Goal: Task Accomplishment & Management: Use online tool/utility

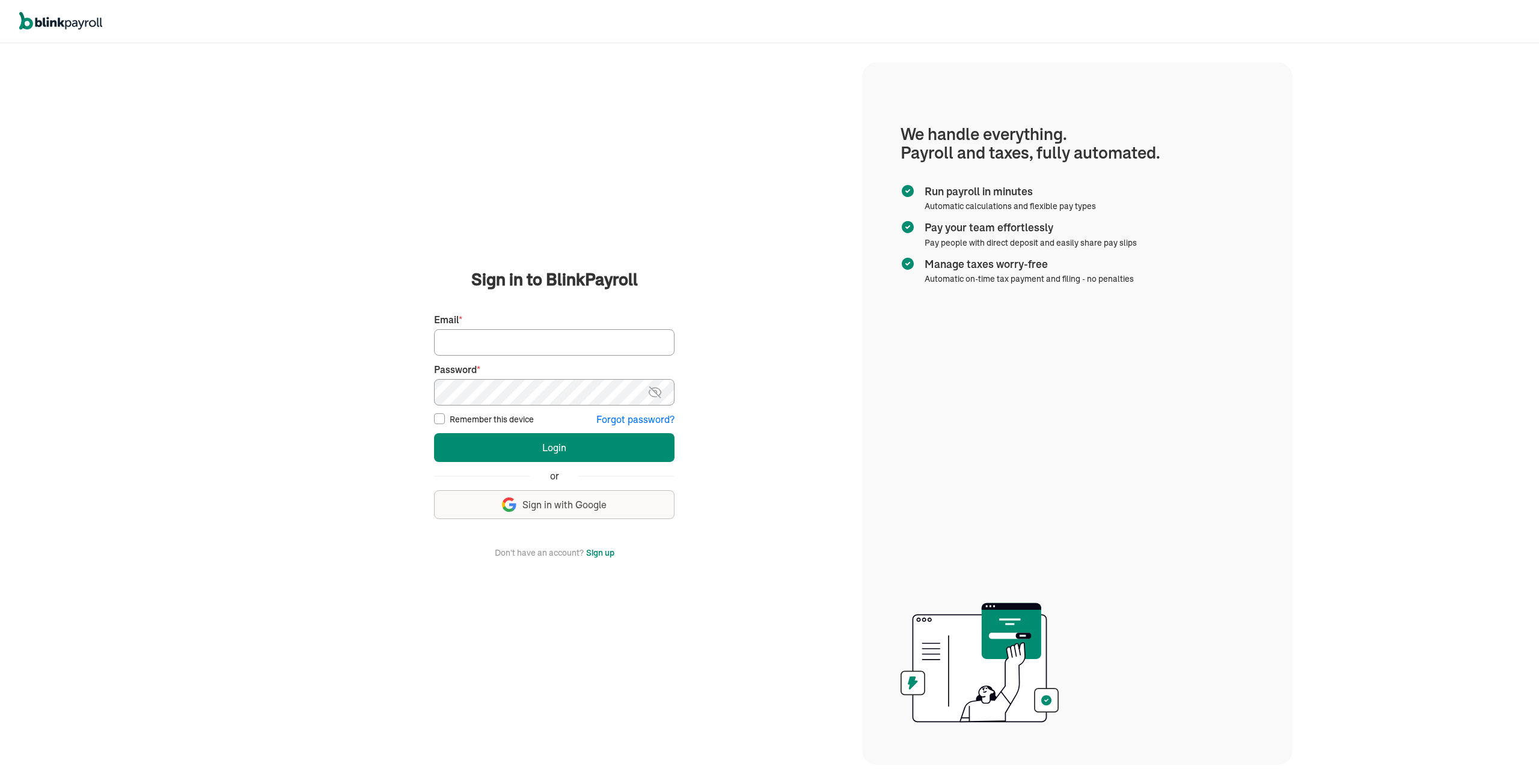
click at [529, 343] on input "Email *" at bounding box center [554, 342] width 240 height 26
type input "tmoore@qualitylinework.com"
click at [434, 433] on button "Login" at bounding box center [554, 448] width 240 height 29
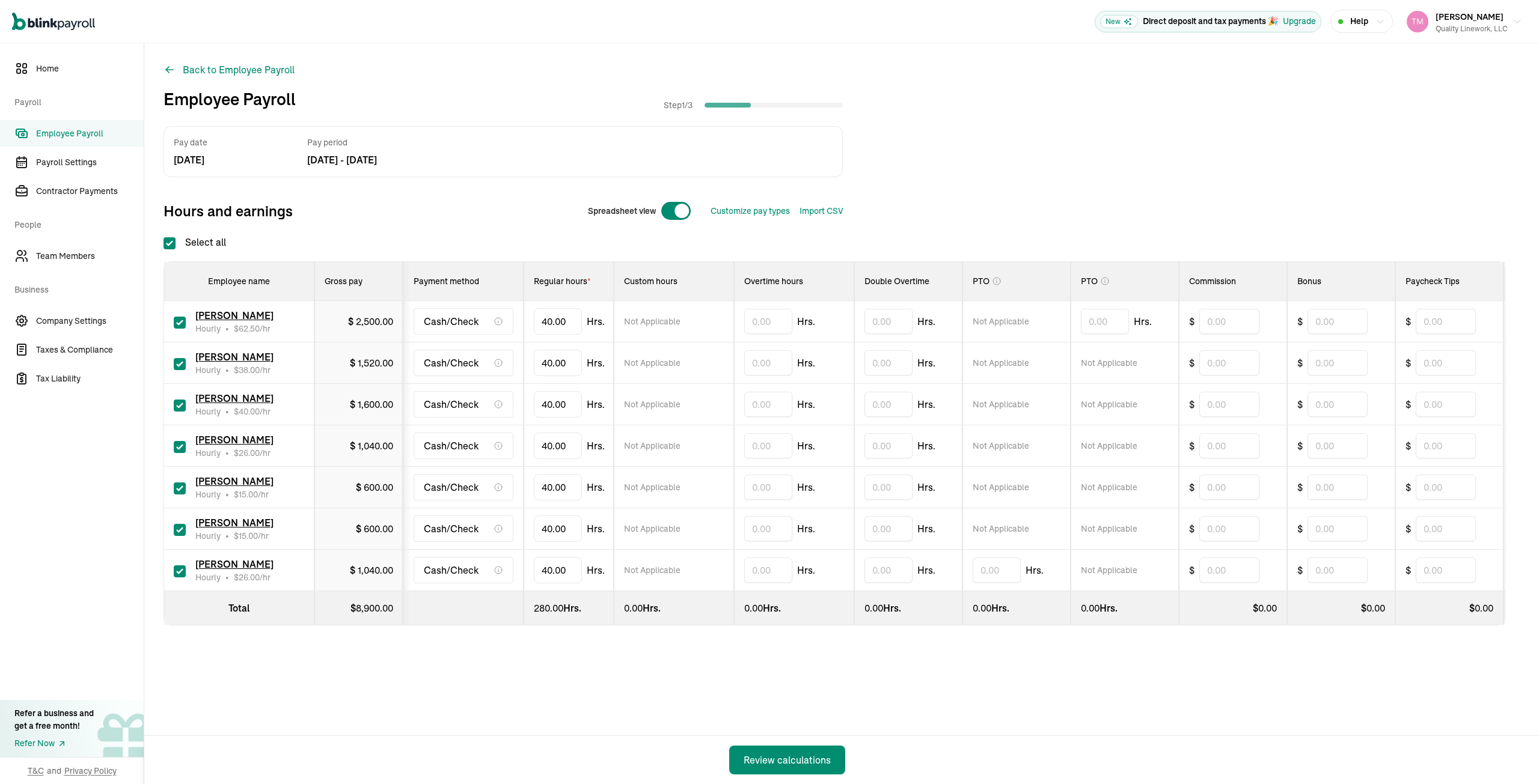
checkbox input "true"
click at [183, 363] on input "checkbox" at bounding box center [180, 364] width 12 height 12
checkbox input "false"
type input "0.00"
click at [751, 446] on input "text" at bounding box center [767, 446] width 48 height 25
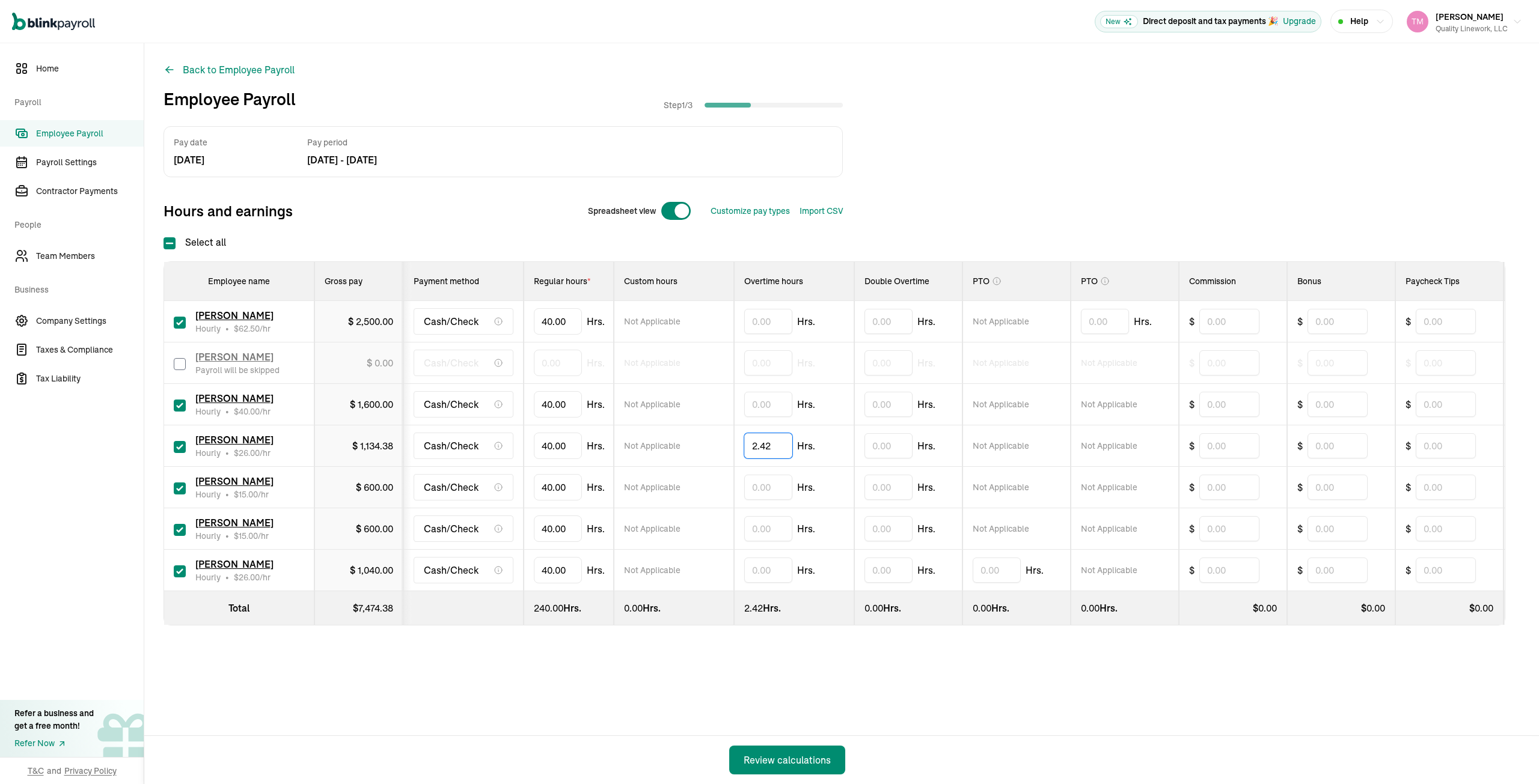
type input "2.42"
type input "4"
type input "36.47"
click at [179, 529] on input "checkbox" at bounding box center [180, 530] width 12 height 12
checkbox input "false"
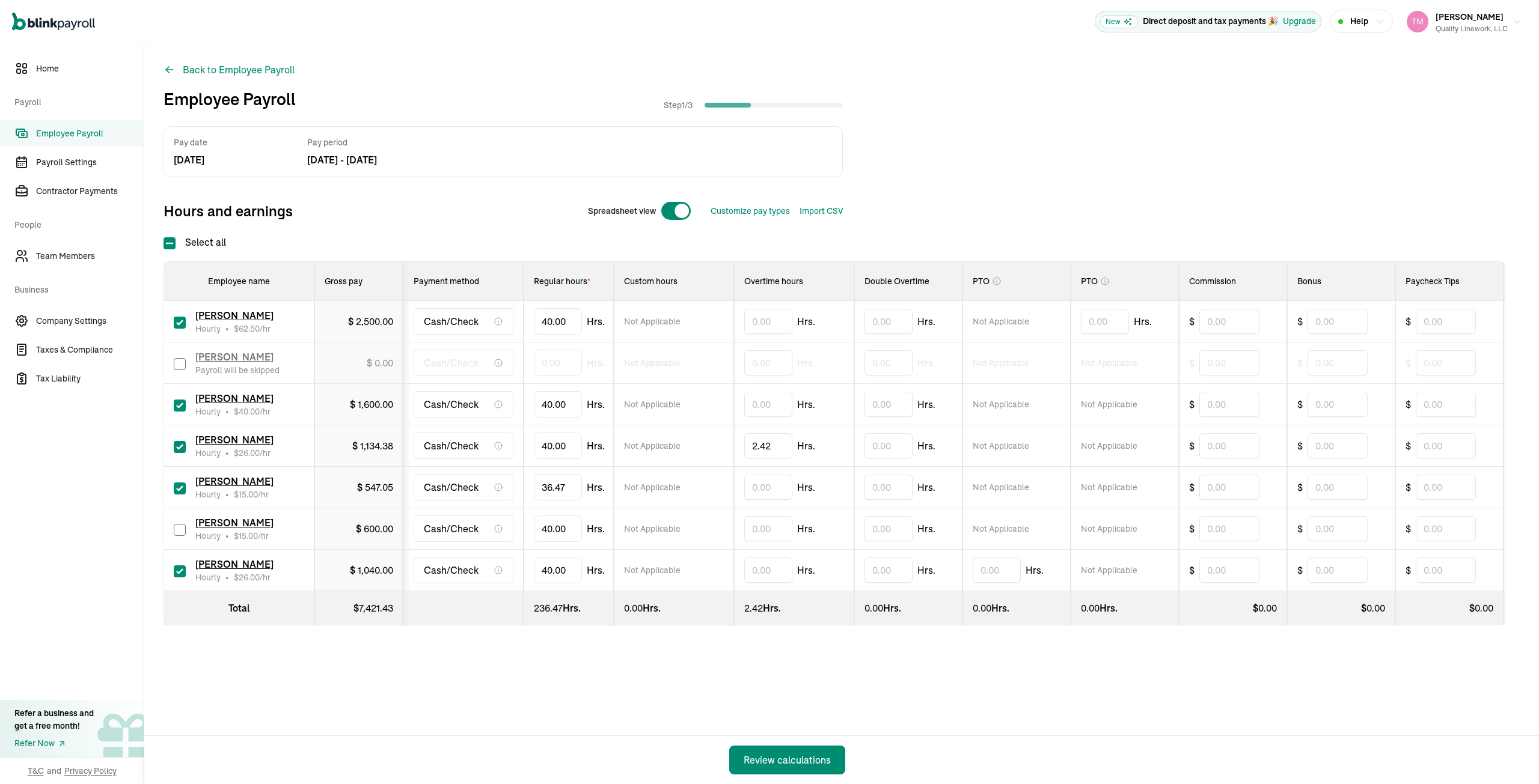
type input "0.00"
click at [751, 569] on input "text" at bounding box center [767, 570] width 48 height 25
type input "12.01"
click at [599, 693] on div "Back to Employee Payroll Employee Payroll Step 1 / 3 Pay date Aug 22, 25 Pay pe…" at bounding box center [842, 368] width 1395 height 650
click at [795, 758] on div "Review calculations" at bounding box center [787, 760] width 87 height 14
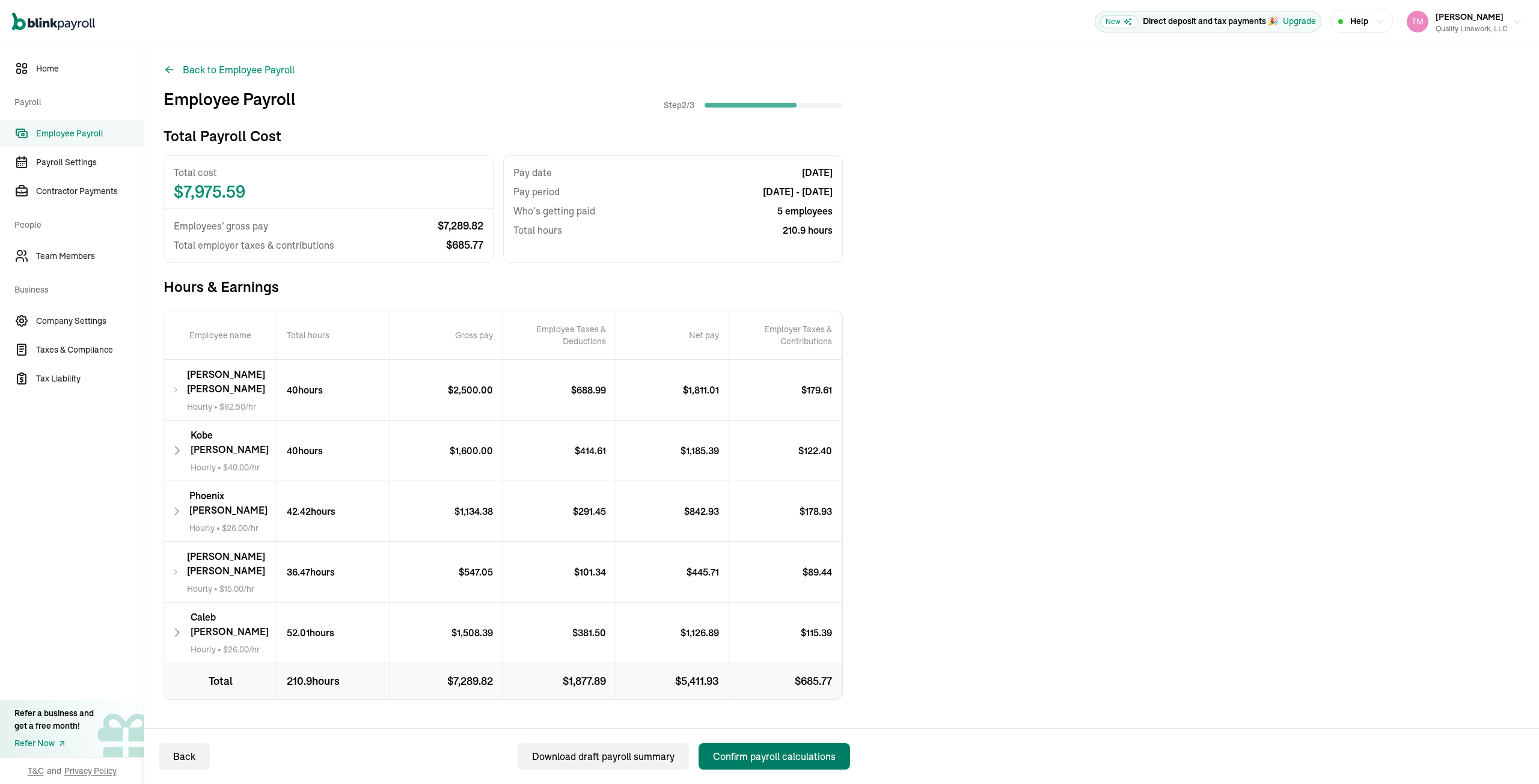
click at [782, 763] on div "Confirm payroll calculations" at bounding box center [773, 756] width 122 height 14
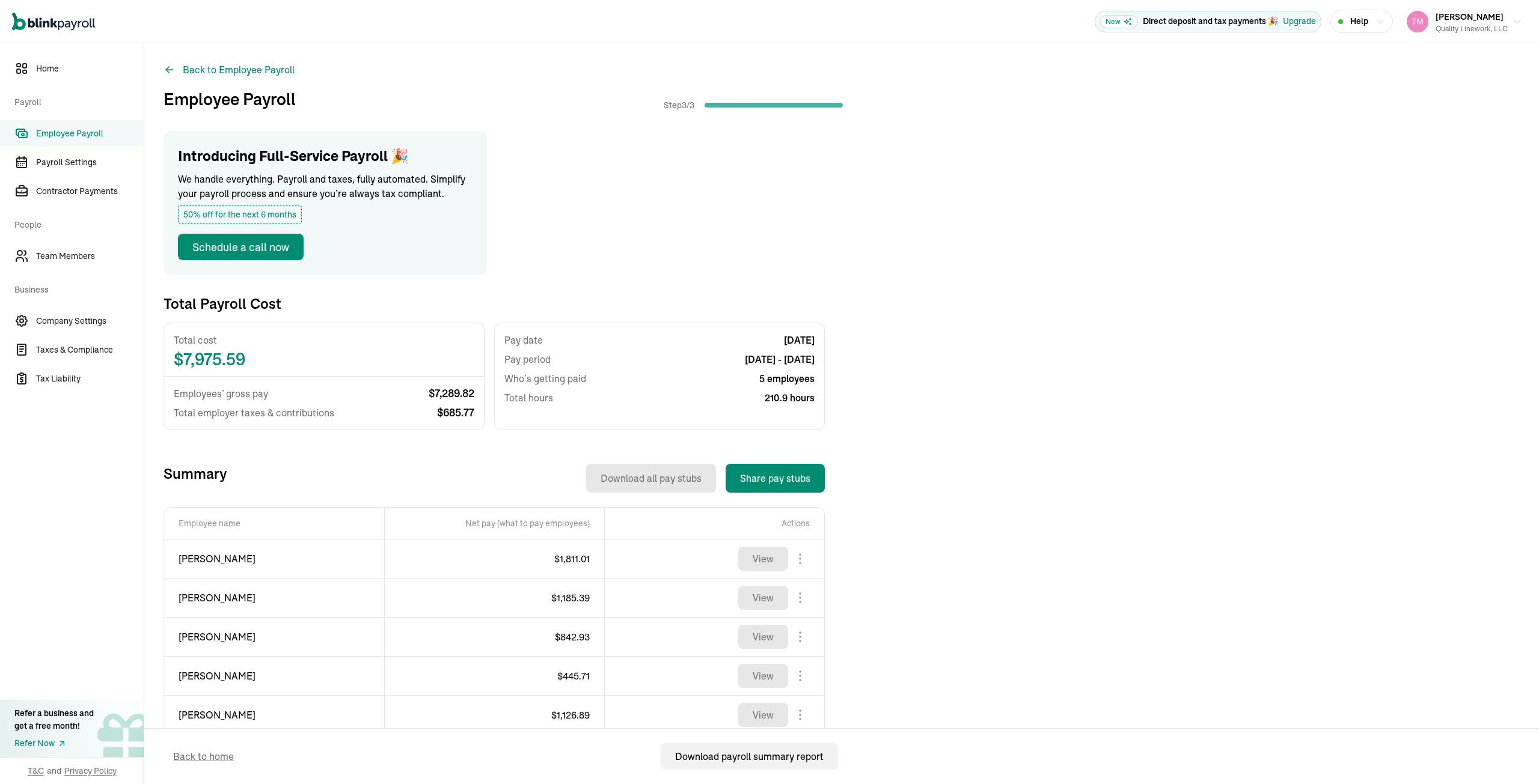
drag, startPoint x: 73, startPoint y: 188, endPoint x: 279, endPoint y: 230, distance: 210.2
click at [73, 188] on span "Contractor Payments" at bounding box center [90, 191] width 108 height 13
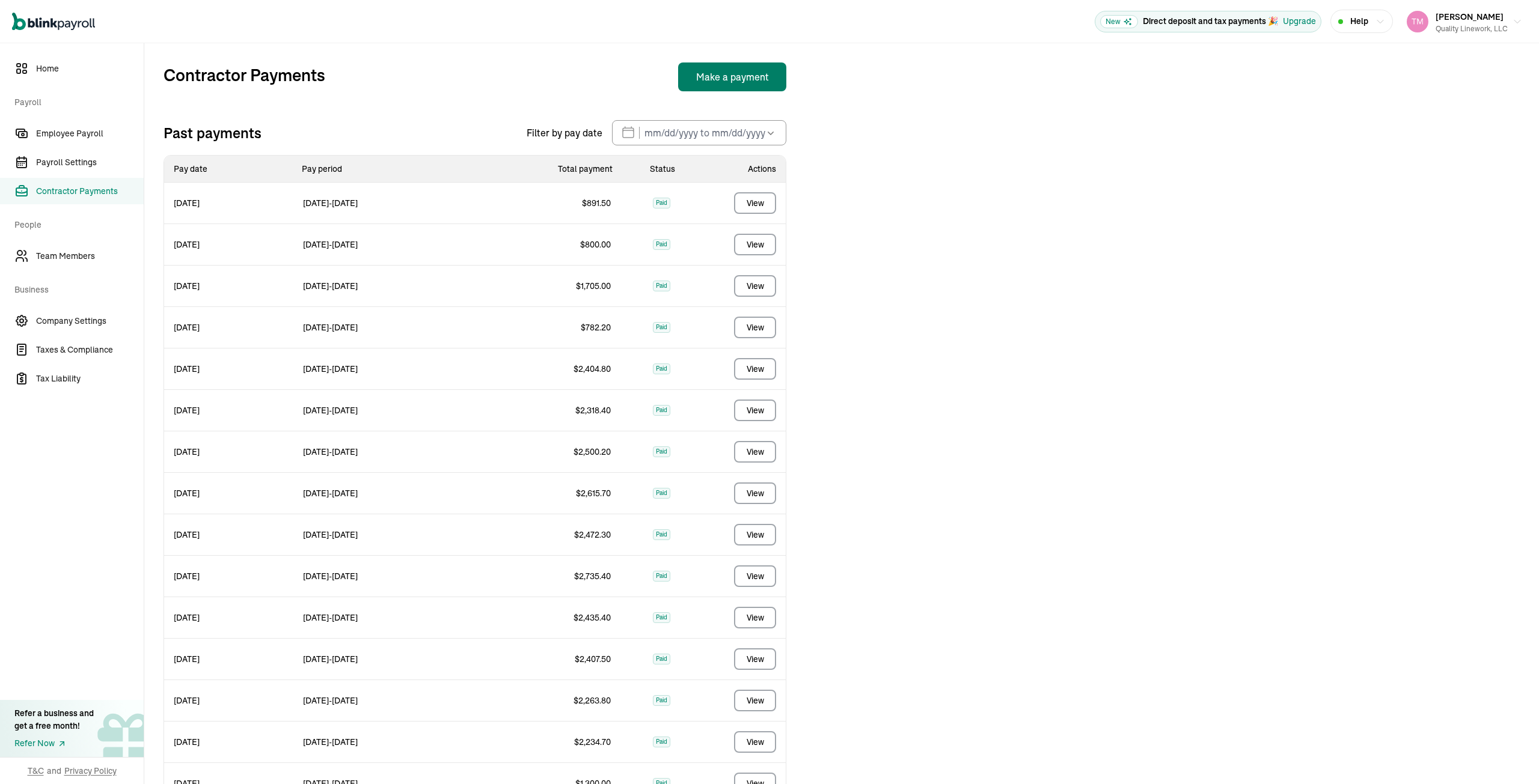
click at [750, 69] on button "Make a payment" at bounding box center [732, 77] width 108 height 29
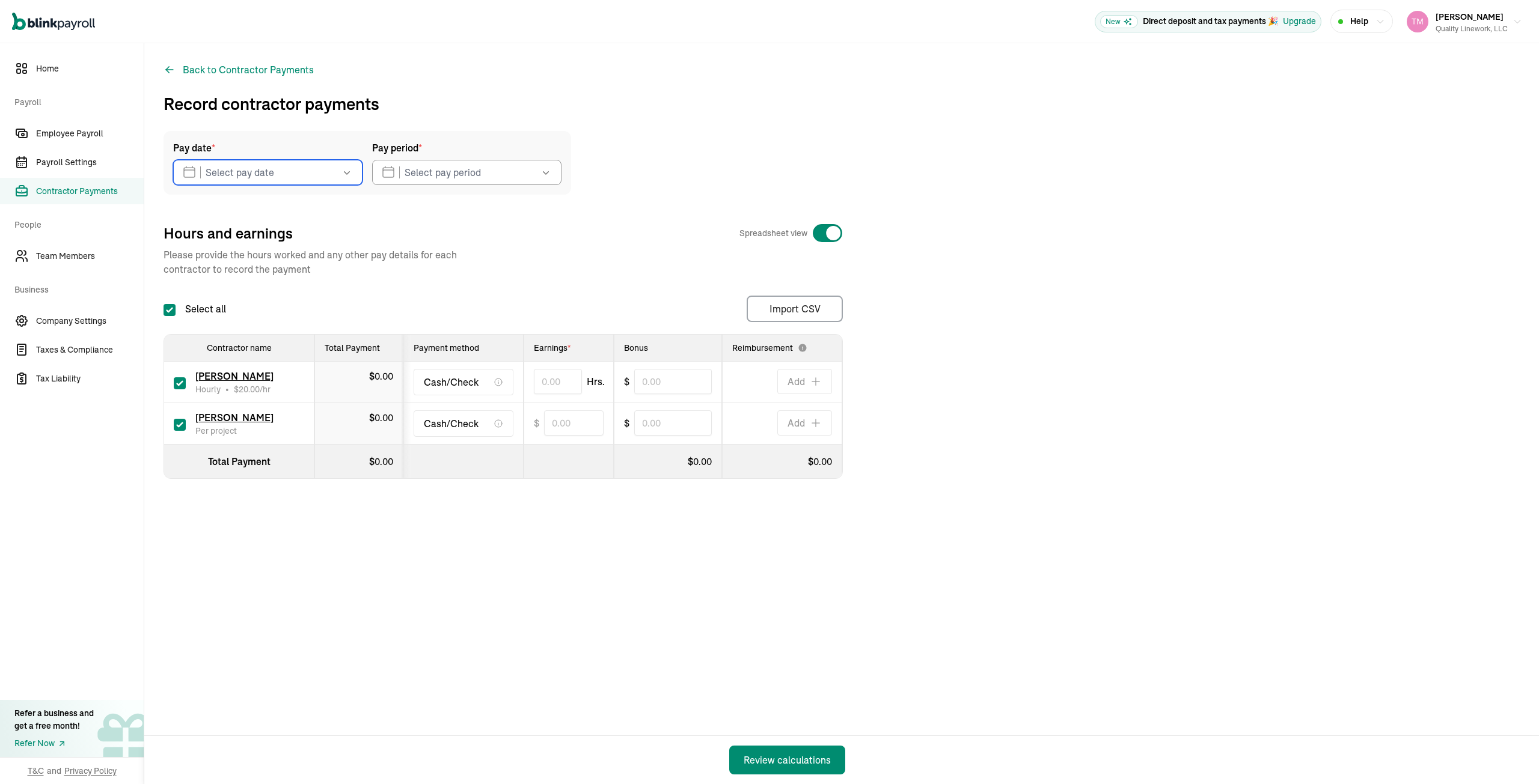
click at [299, 168] on input "text" at bounding box center [267, 173] width 190 height 25
click at [294, 340] on button "22" at bounding box center [291, 343] width 24 height 24
click at [395, 171] on input "text" at bounding box center [466, 173] width 190 height 25
click at [393, 317] on button "11" at bounding box center [394, 318] width 24 height 24
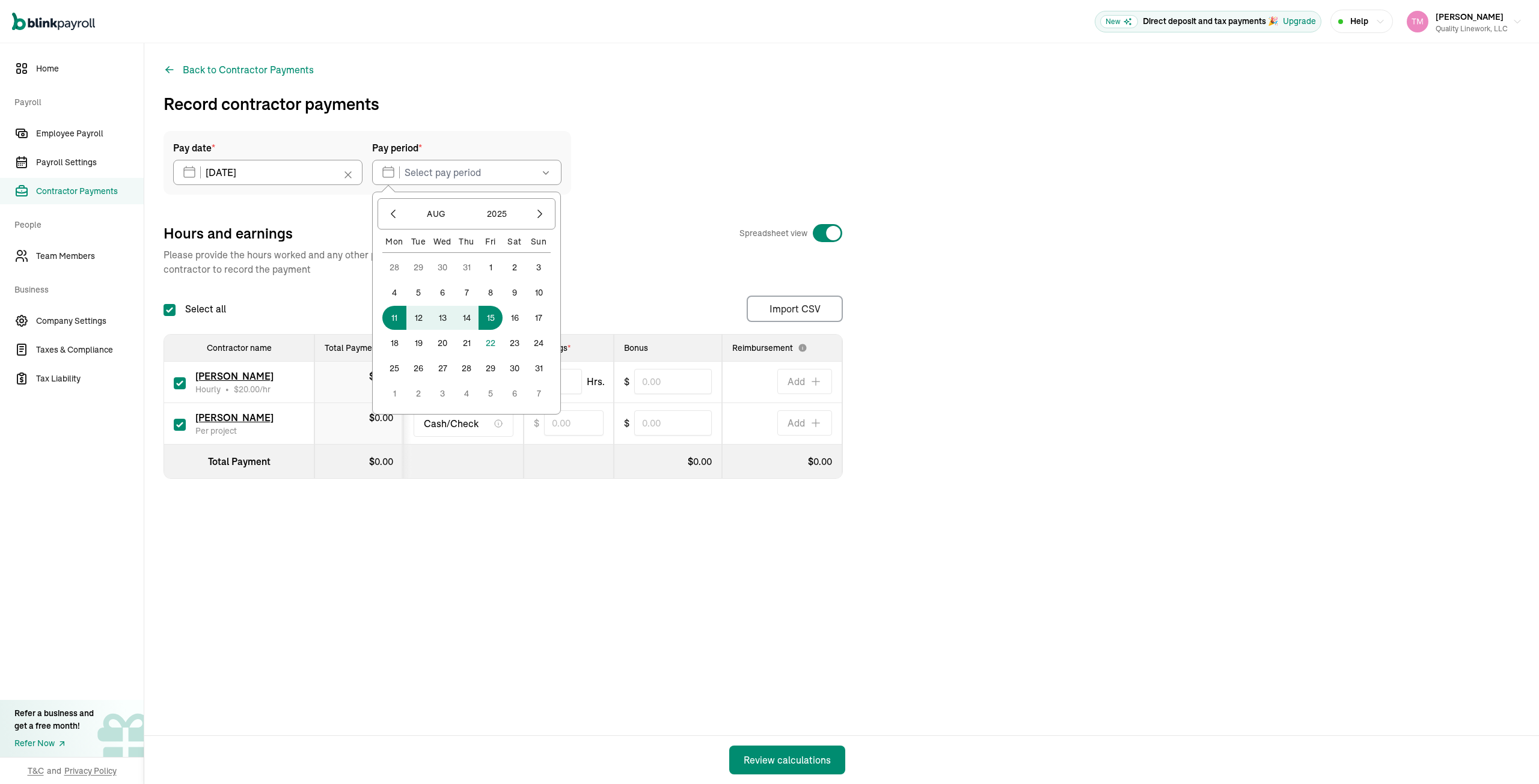
click at [495, 314] on button "15" at bounding box center [490, 318] width 24 height 24
type input "08/11/2025 ~ 08/15/2025"
click at [180, 422] on input "checkbox" at bounding box center [180, 425] width 12 height 12
checkbox input "false"
type input "0.00"
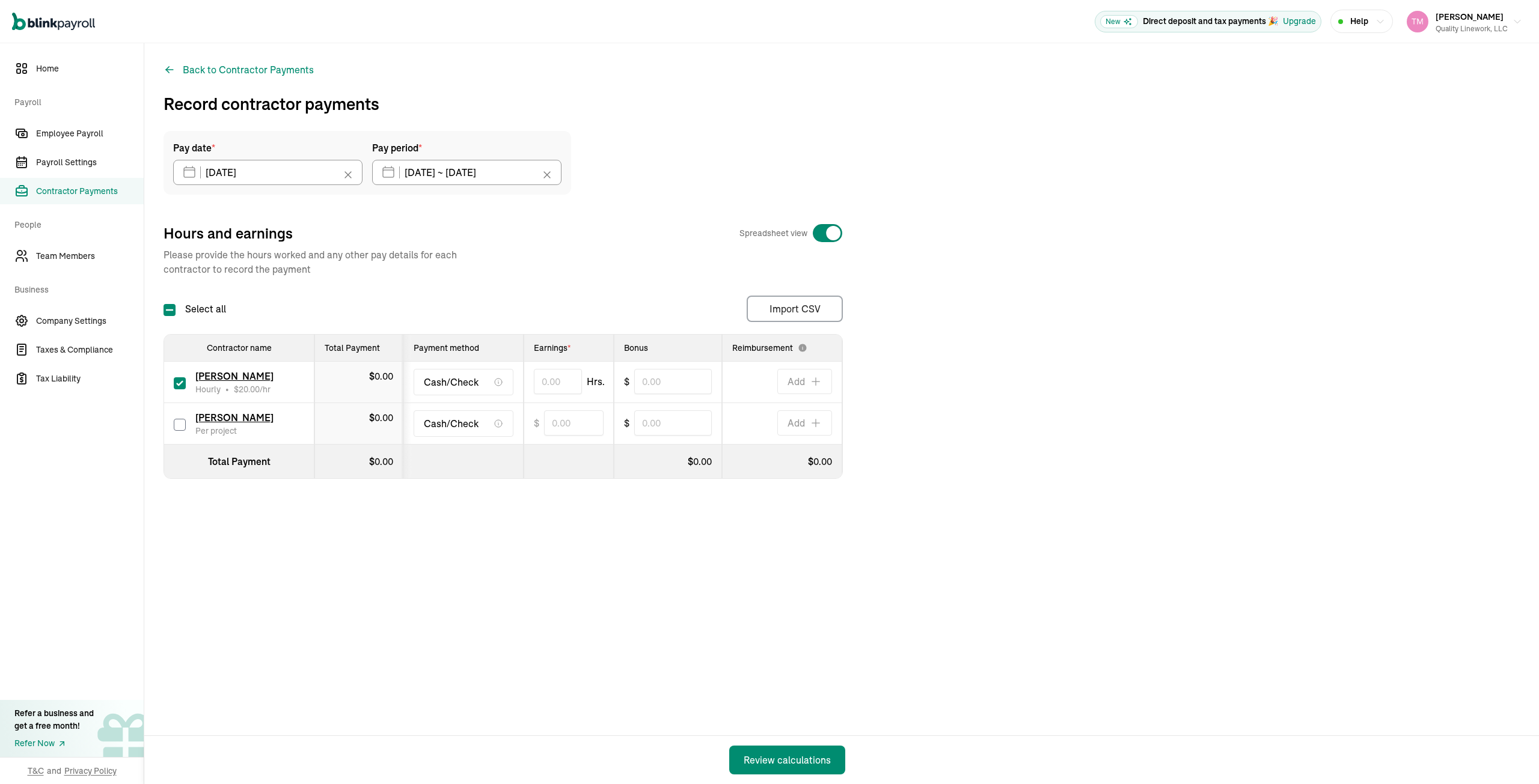
type input "0"
click at [537, 380] on input "text" at bounding box center [557, 382] width 48 height 25
type input "40.00"
click at [642, 383] on input "text" at bounding box center [673, 382] width 78 height 25
type input "300.30"
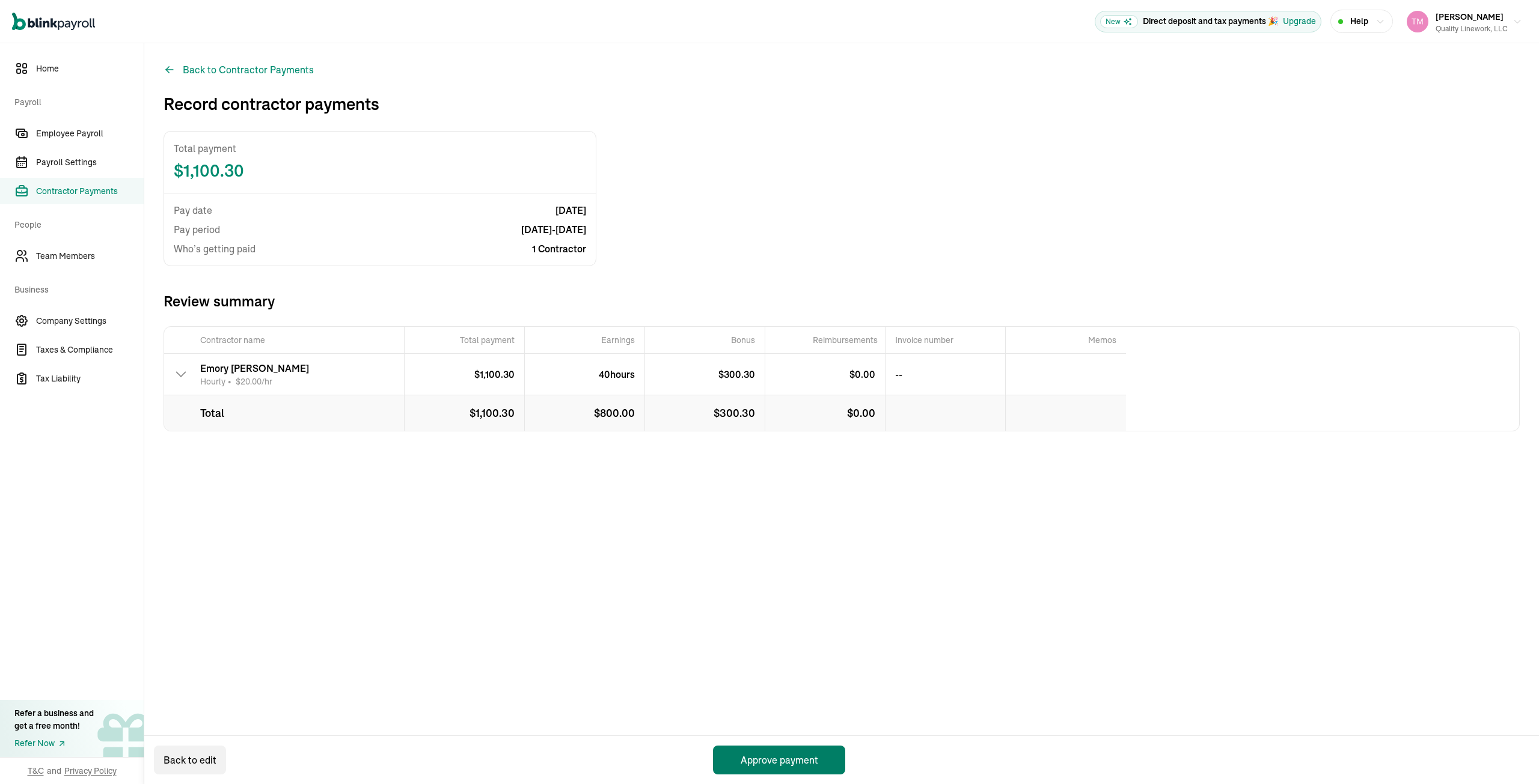
click at [769, 766] on button "Approve payment" at bounding box center [778, 760] width 132 height 29
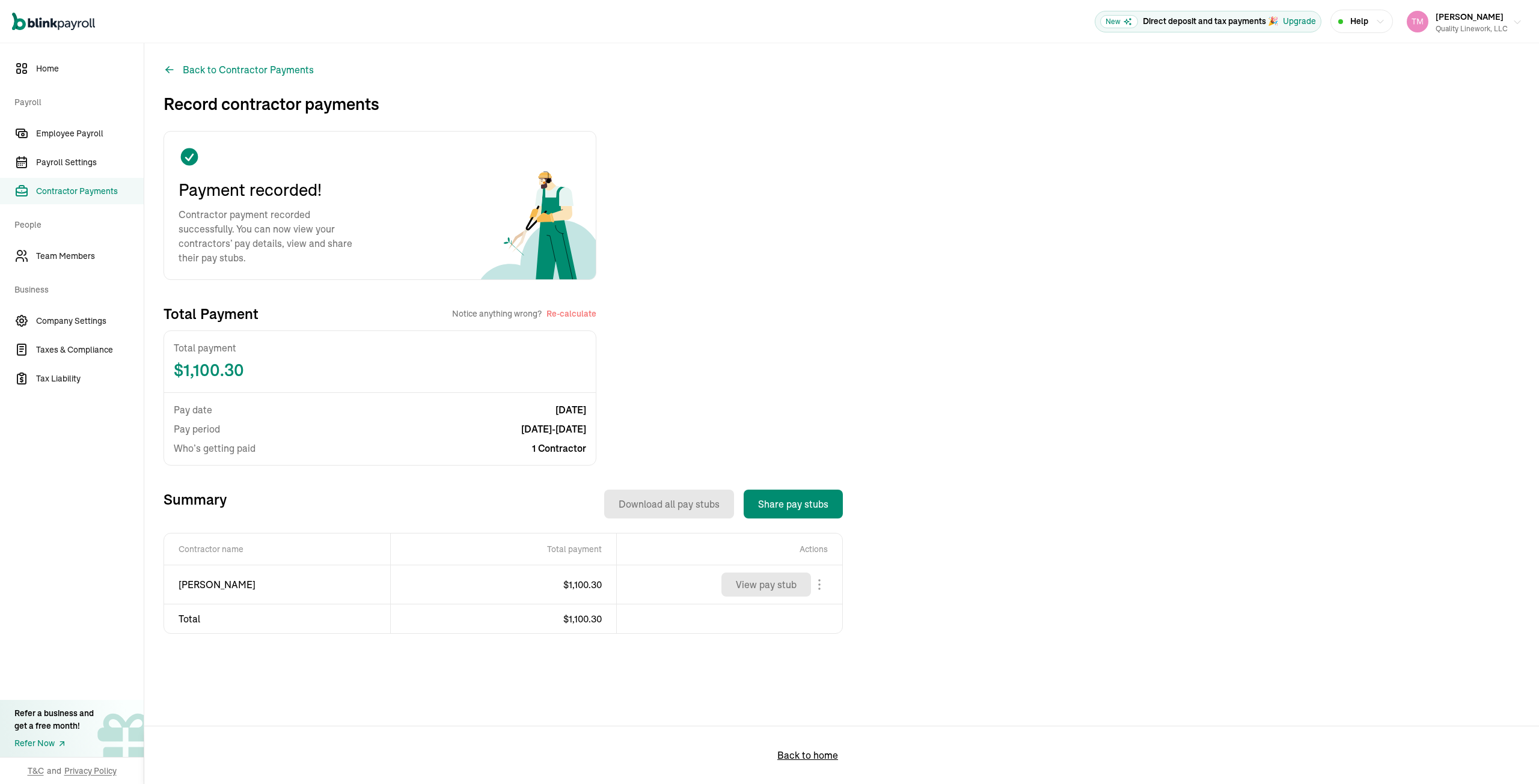
click at [1518, 26] on icon "button" at bounding box center [1516, 22] width 9 height 9
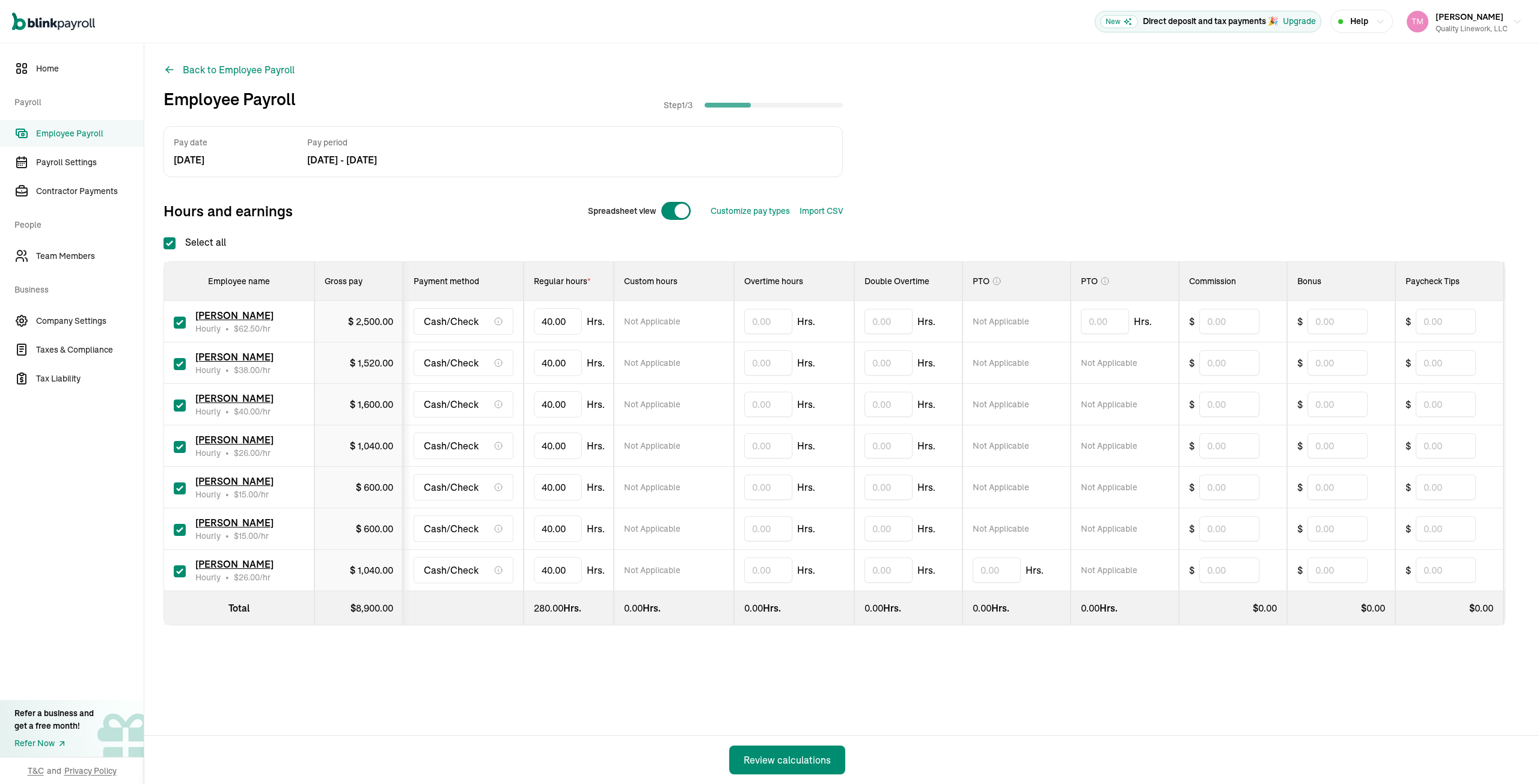
click at [183, 363] on input "checkbox" at bounding box center [180, 364] width 12 height 12
checkbox input "false"
type input "0.00"
click at [751, 446] on input "text" at bounding box center [767, 446] width 48 height 25
type input "2.42"
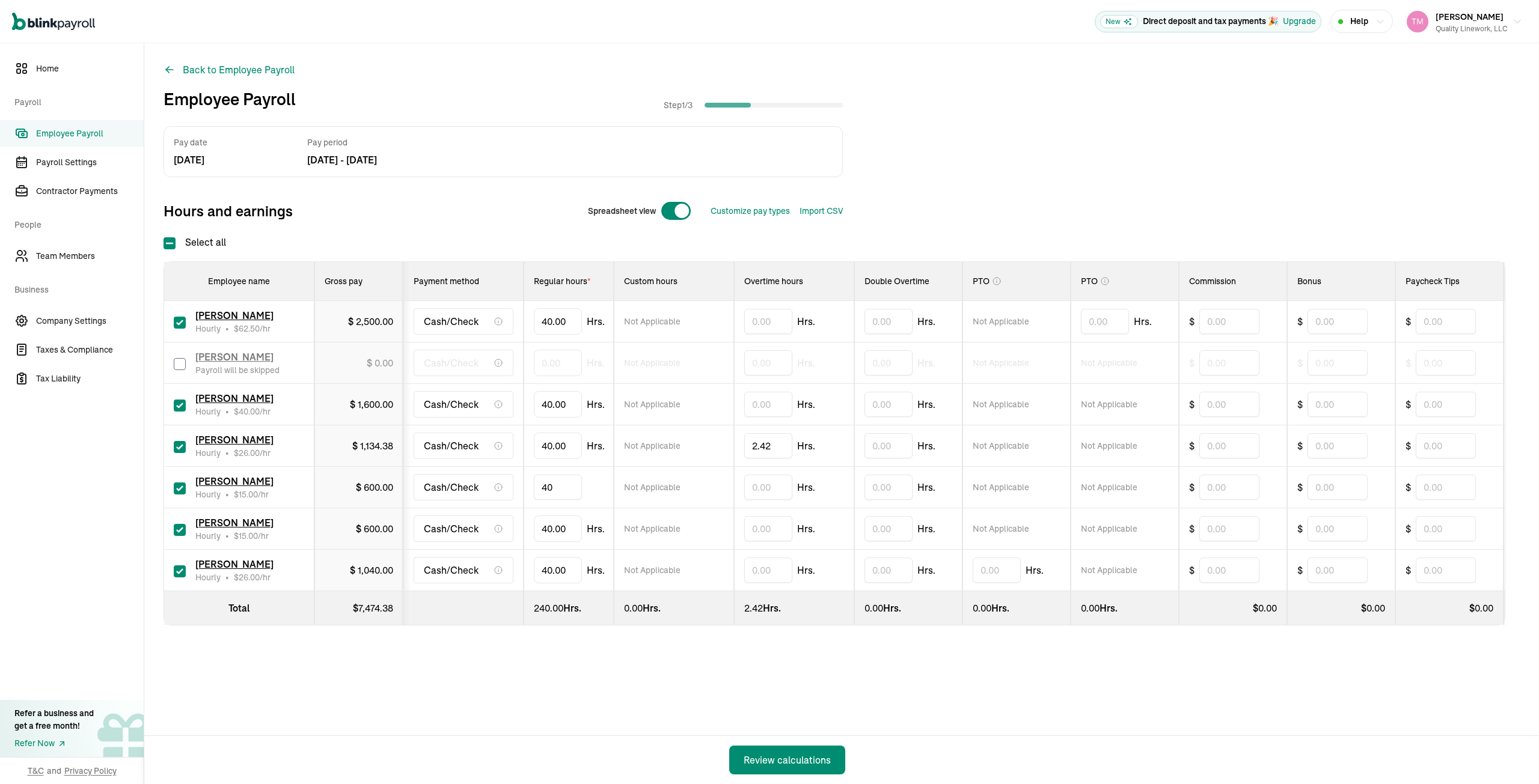
type input "4"
type input "36.47"
click at [179, 529] on input "checkbox" at bounding box center [180, 530] width 12 height 12
checkbox input "false"
type input "0.00"
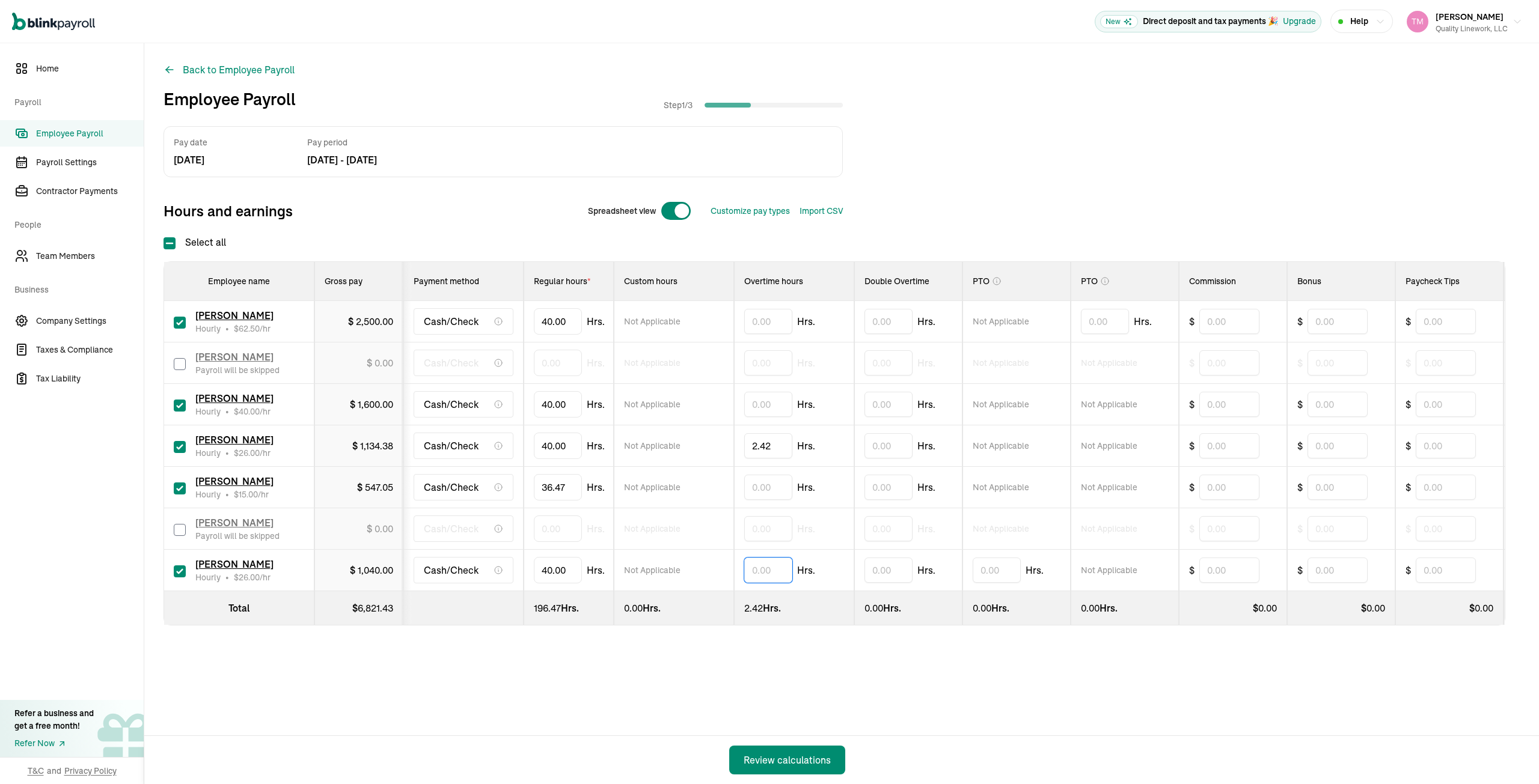
click at [751, 569] on input "text" at bounding box center [767, 570] width 48 height 25
type input "12.01"
click at [599, 693] on div "Back to Employee Payroll Employee Payroll Step 1 / 3 Pay date Aug 22, 25 Pay pe…" at bounding box center [842, 368] width 1395 height 650
click at [795, 758] on div "Review calculations" at bounding box center [787, 760] width 87 height 14
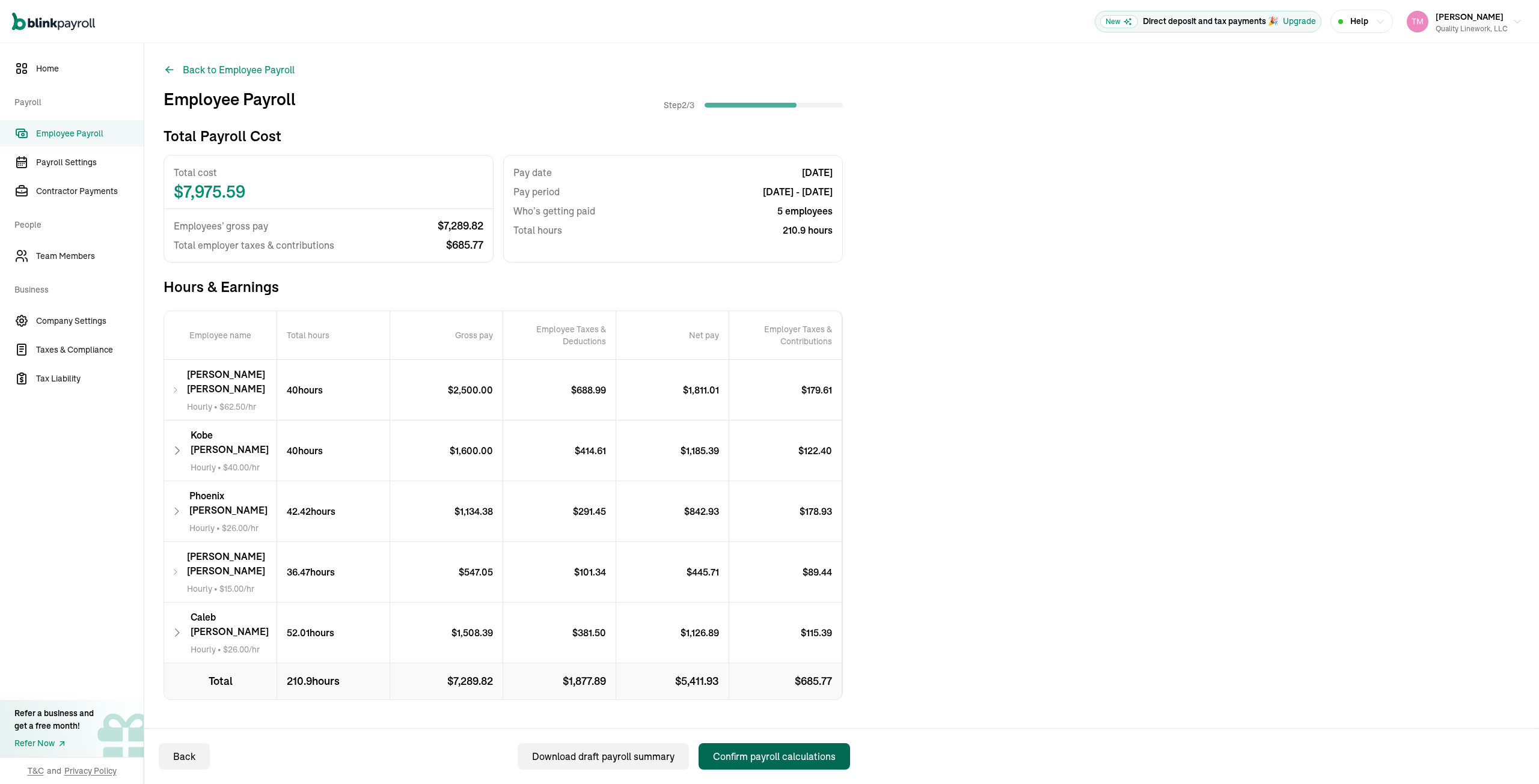
click at [782, 763] on div "Confirm payroll calculations" at bounding box center [773, 756] width 122 height 14
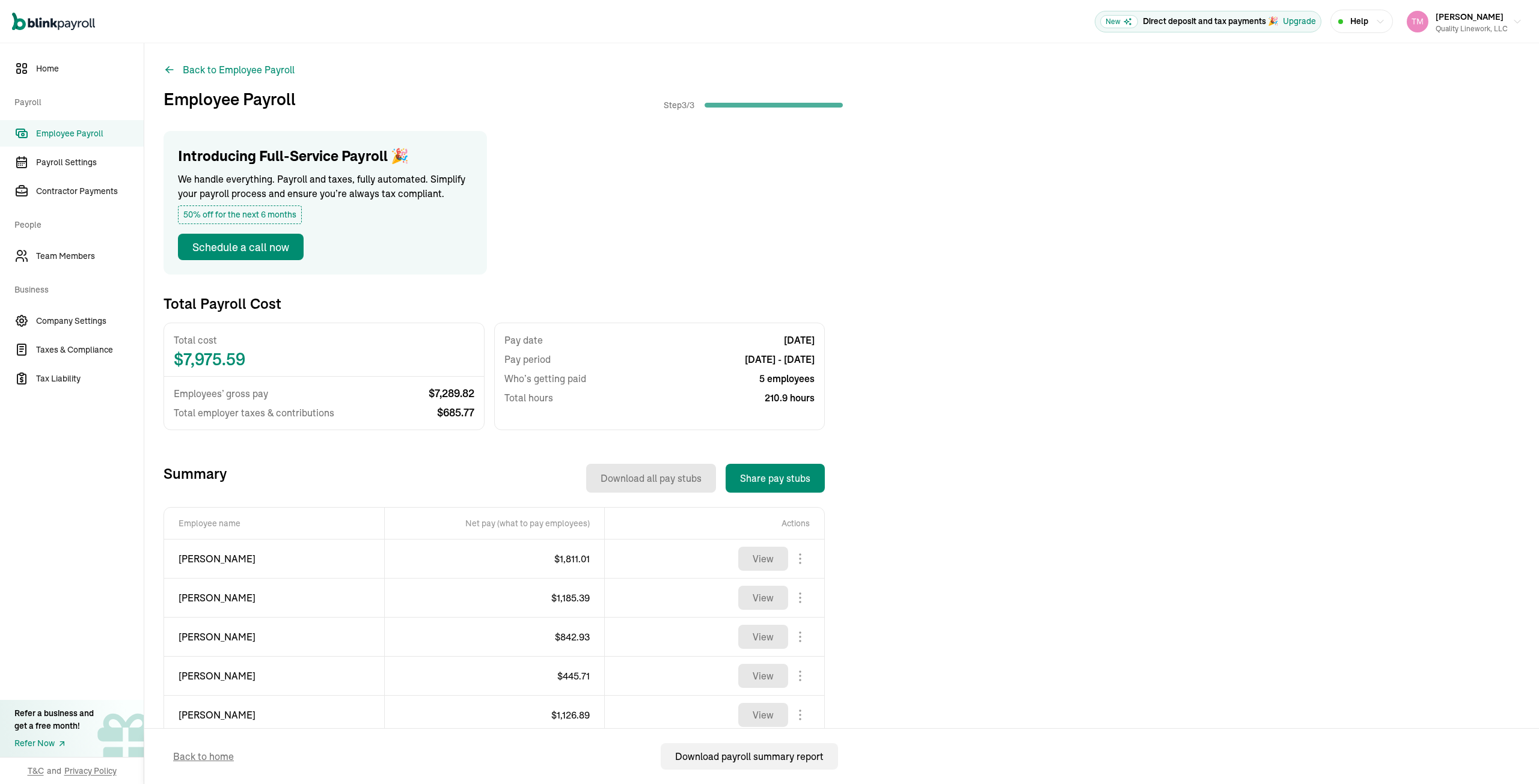
drag, startPoint x: 73, startPoint y: 188, endPoint x: 279, endPoint y: 230, distance: 210.2
click at [73, 188] on span "Contractor Payments" at bounding box center [90, 191] width 108 height 13
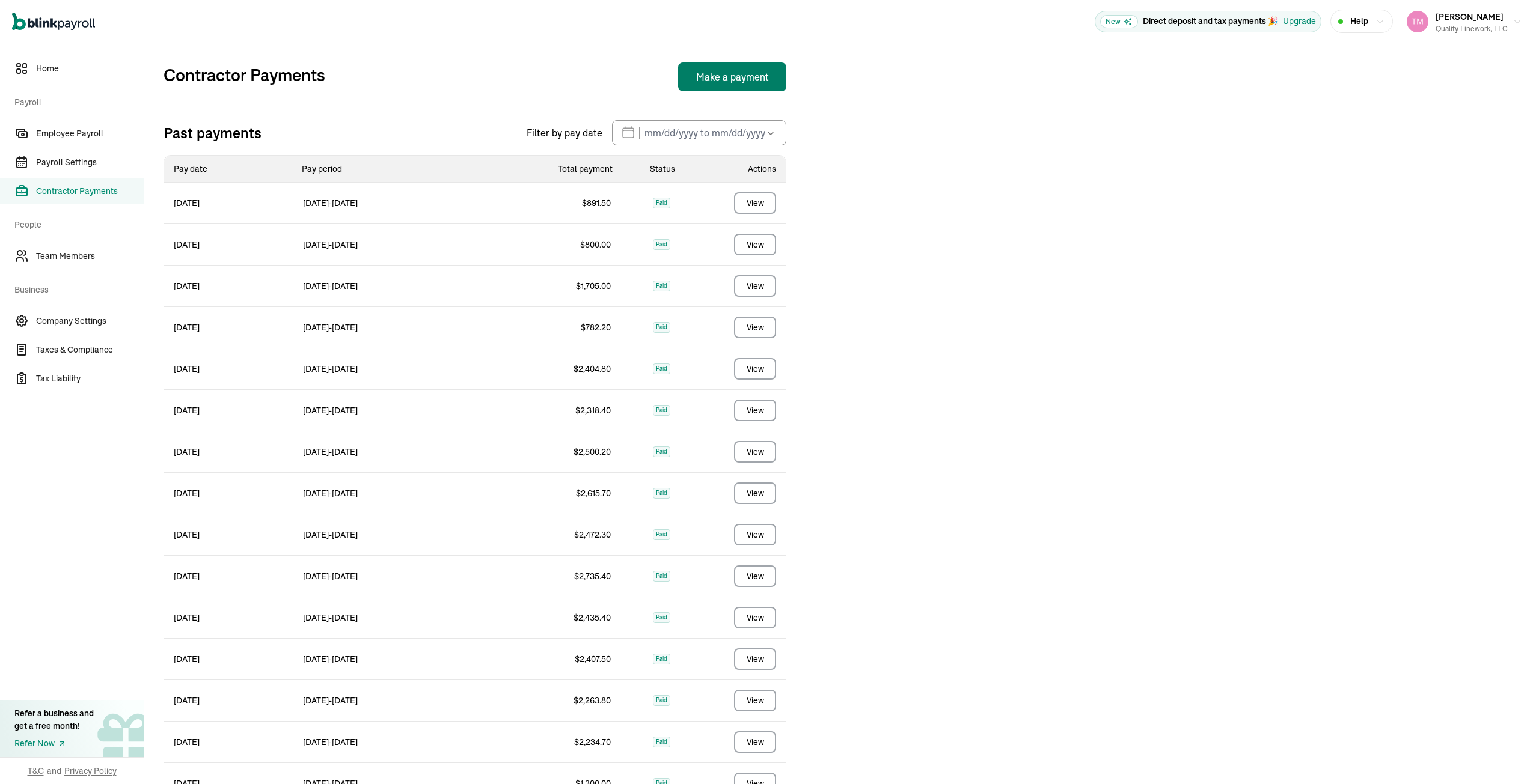
click at [750, 69] on button "Make a payment" at bounding box center [732, 77] width 108 height 29
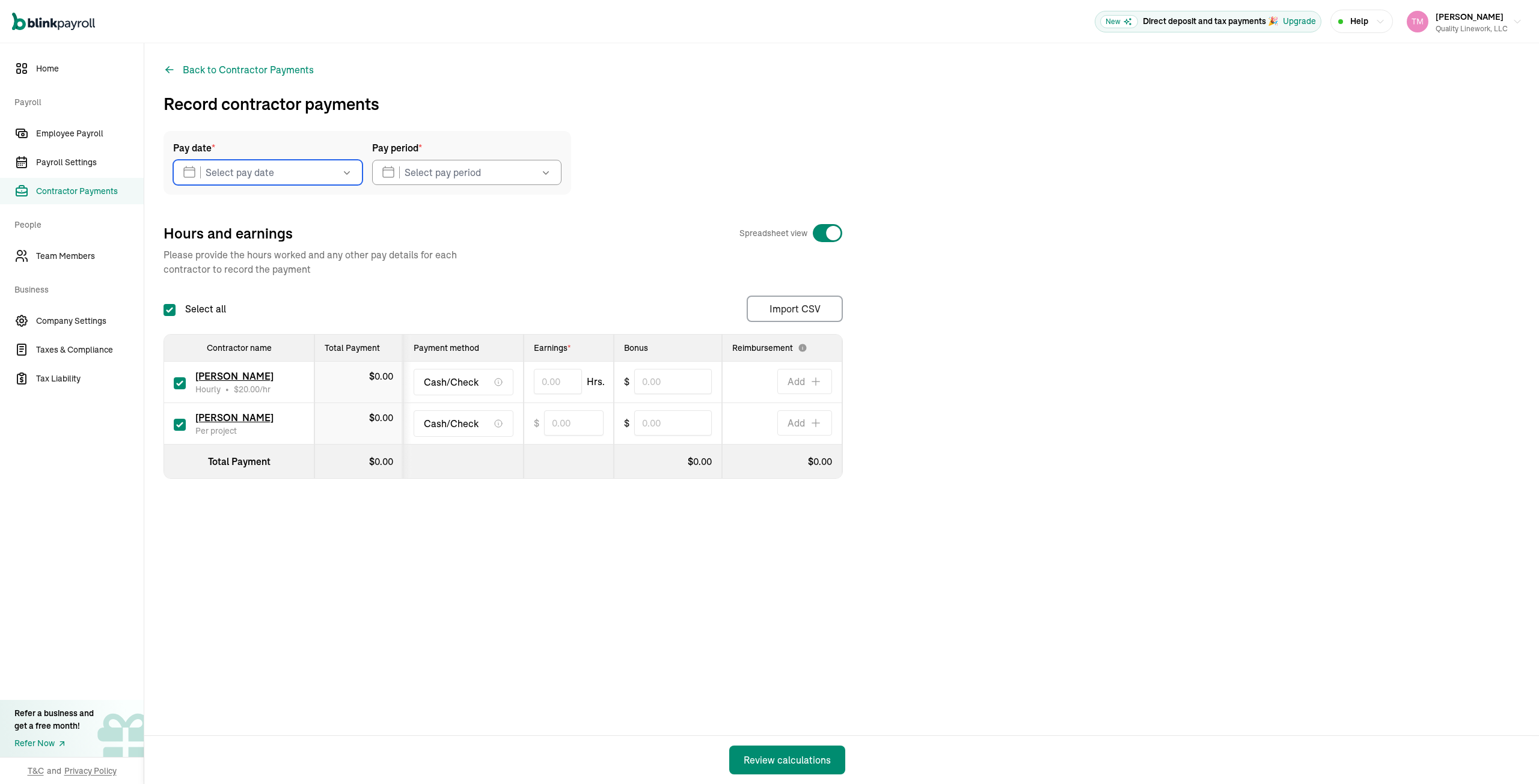
click at [299, 168] on input "text" at bounding box center [267, 173] width 190 height 25
click at [294, 340] on button "22" at bounding box center [291, 343] width 24 height 24
click at [395, 171] on input "text" at bounding box center [466, 173] width 190 height 25
click at [393, 317] on button "11" at bounding box center [394, 318] width 24 height 24
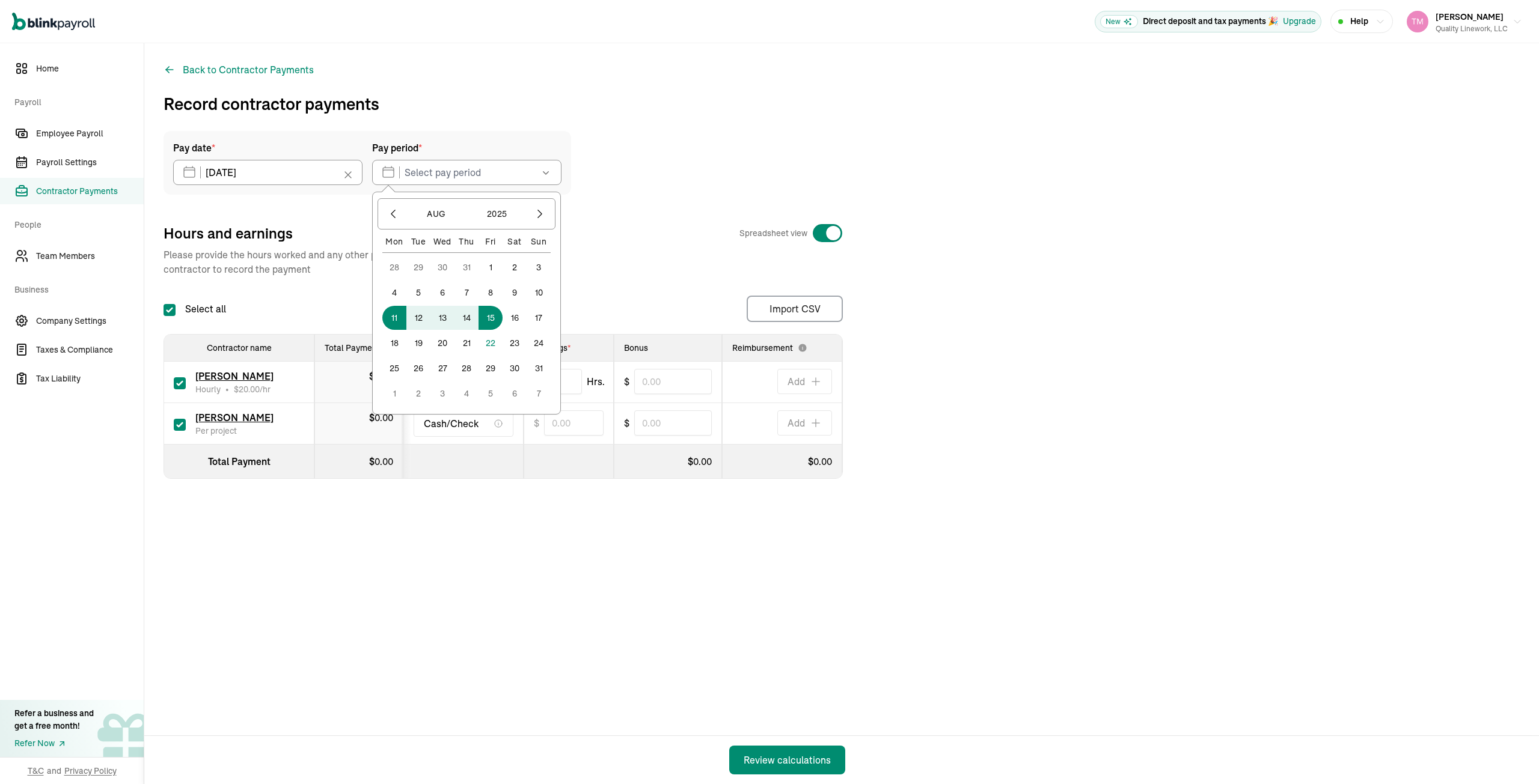
click at [495, 314] on button "15" at bounding box center [490, 318] width 24 height 24
type input "08/11/2025 ~ 08/15/2025"
click at [180, 422] on input "checkbox" at bounding box center [180, 425] width 12 height 12
checkbox input "false"
type input "0.00"
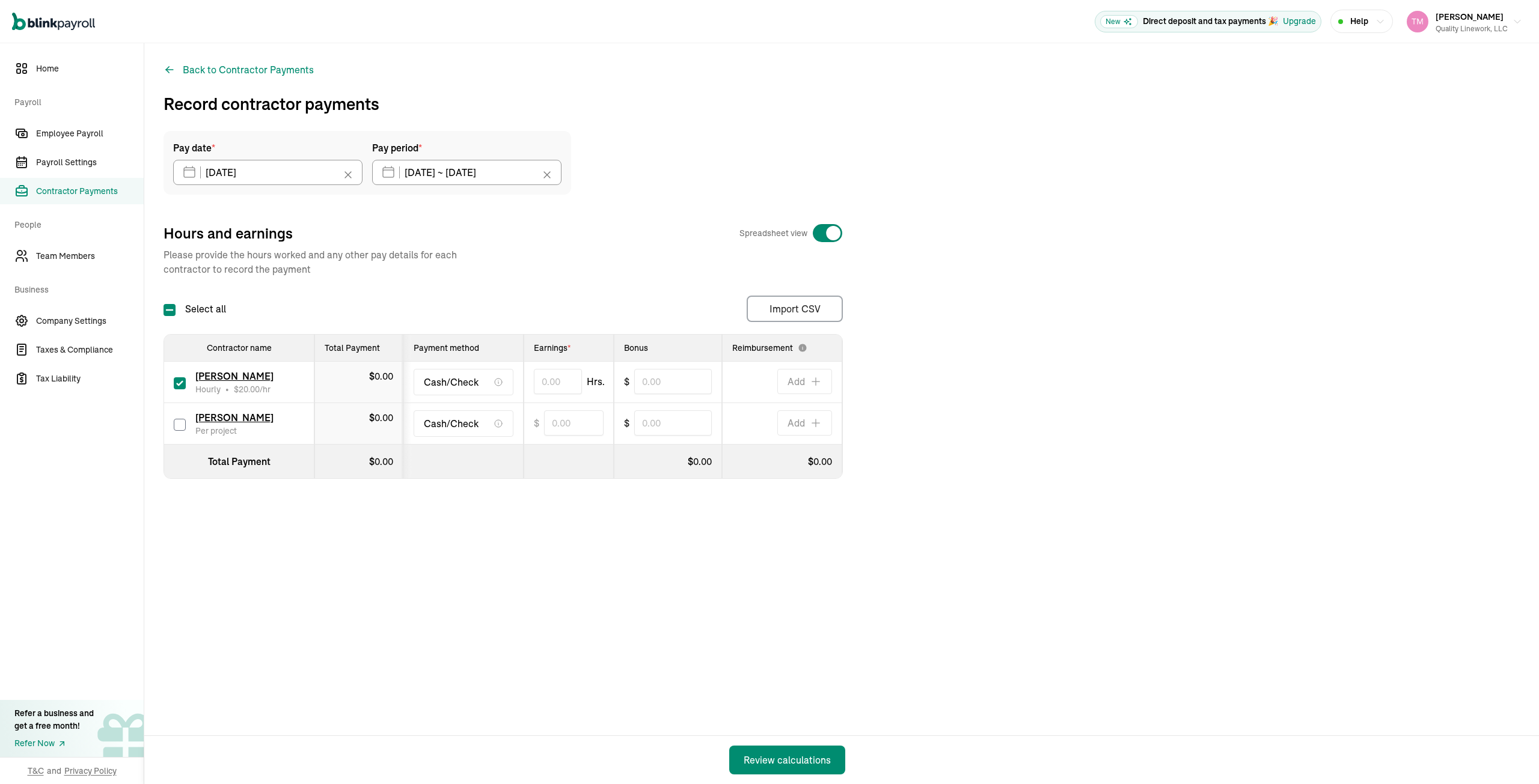
type input "0"
click at [537, 380] on input "text" at bounding box center [557, 382] width 48 height 25
type input "40.00"
click at [642, 383] on input "text" at bounding box center [673, 382] width 78 height 25
type input "300.30"
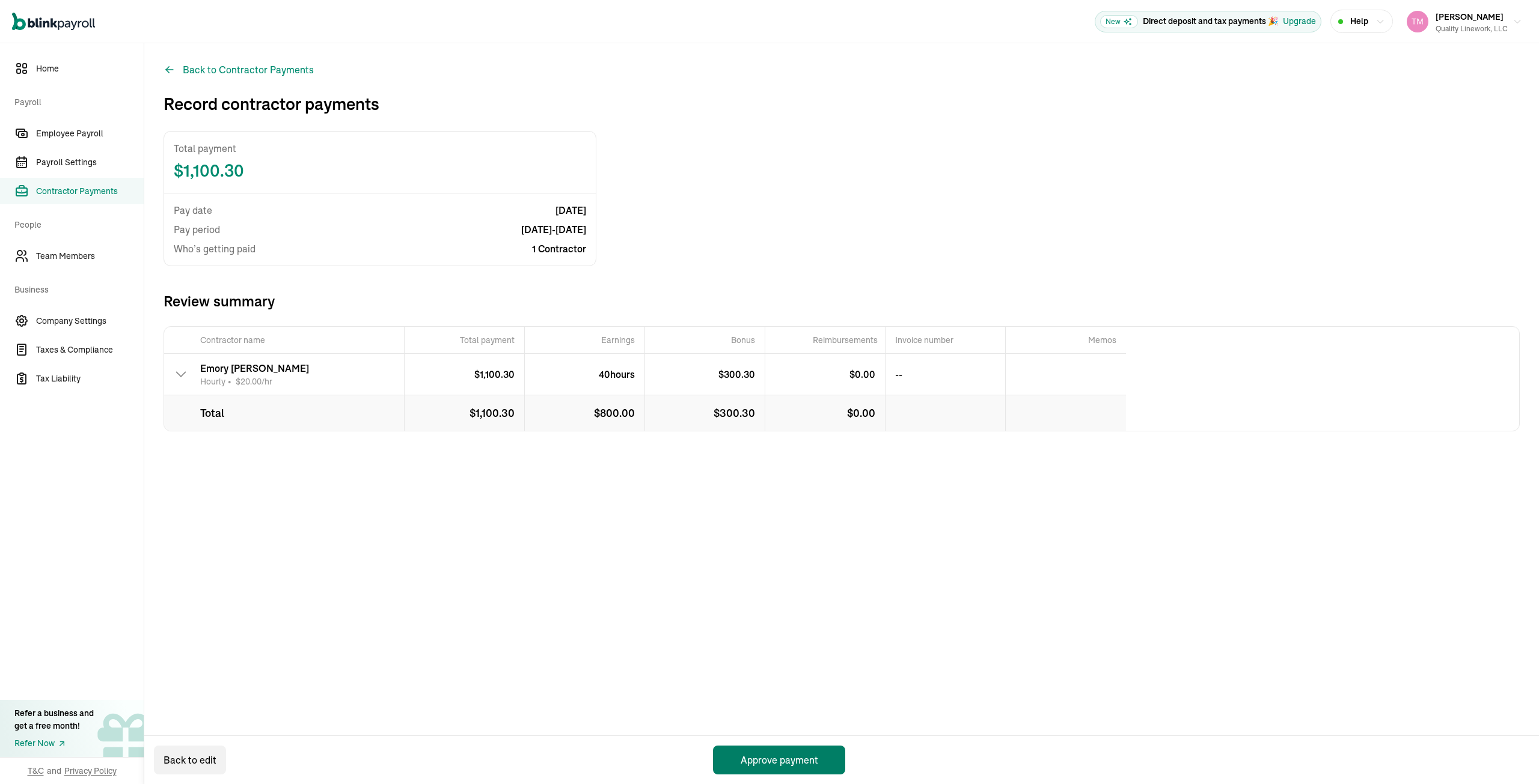
click at [769, 766] on button "Approve payment" at bounding box center [778, 760] width 132 height 29
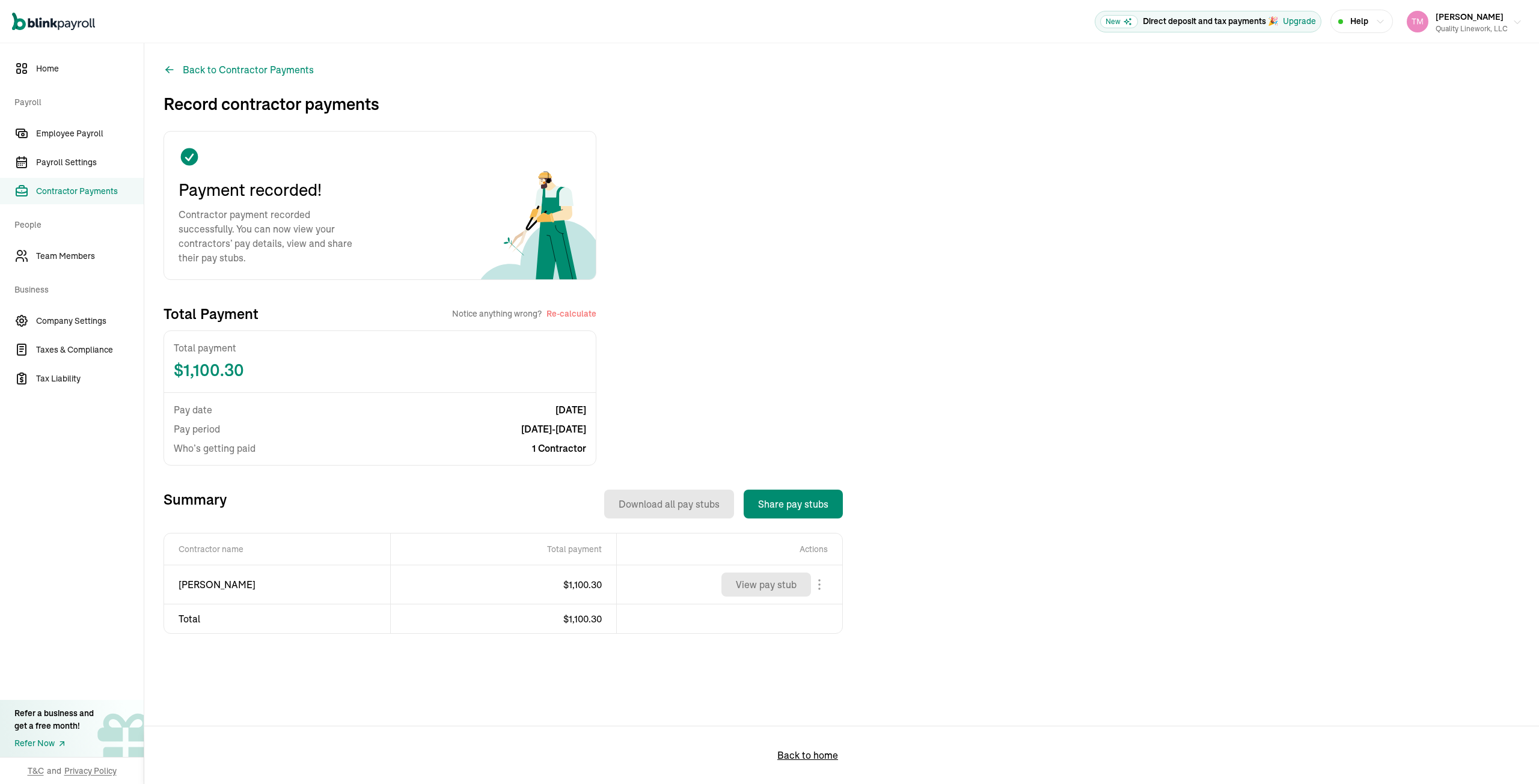
click at [1518, 26] on icon "button" at bounding box center [1516, 22] width 9 height 9
